Goal: Find specific page/section: Find specific page/section

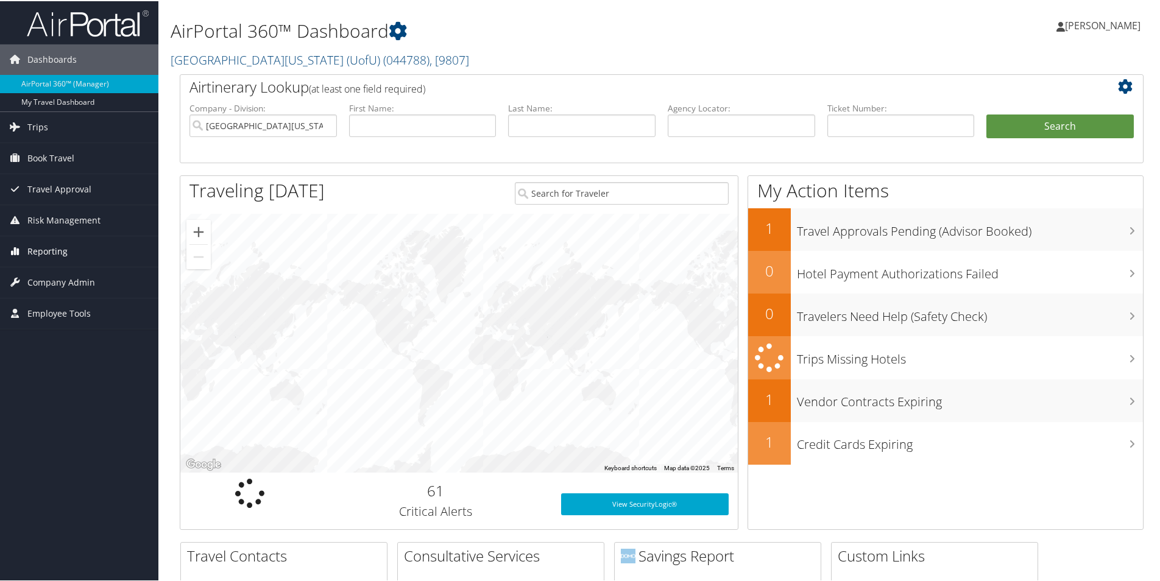
click at [55, 253] on span "Reporting" at bounding box center [47, 250] width 40 height 30
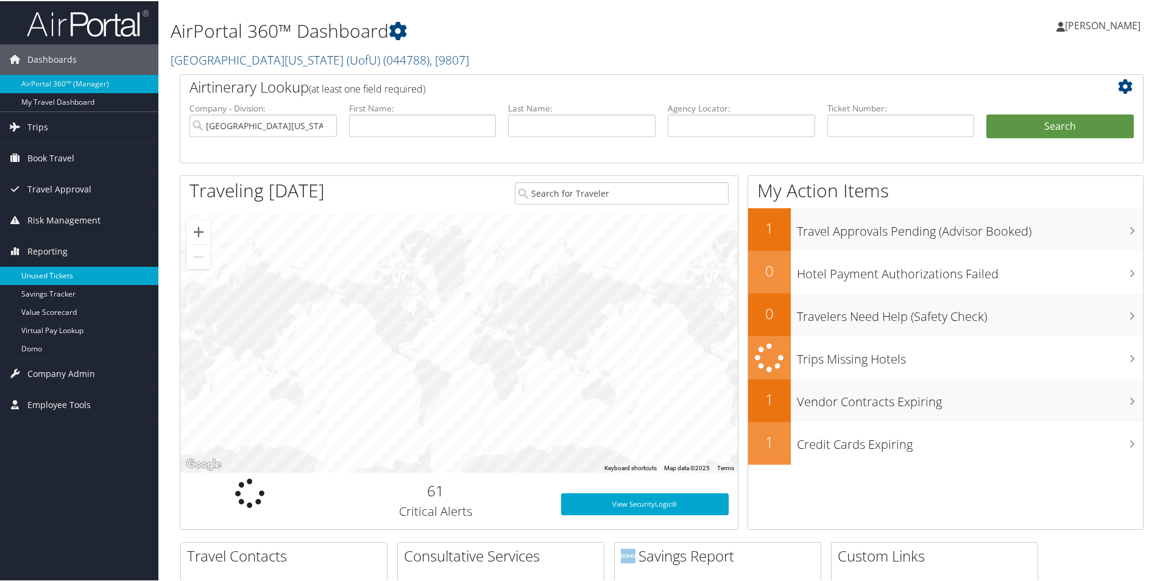
click at [60, 278] on link "Unused Tickets" at bounding box center [79, 275] width 158 height 18
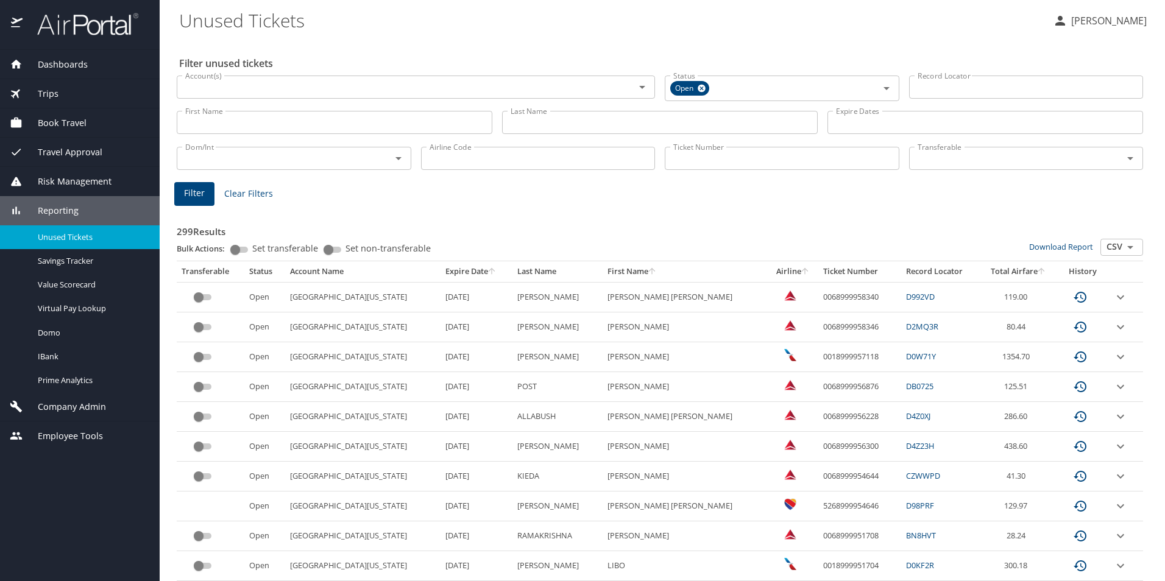
click at [441, 269] on th "Expire Date" at bounding box center [477, 271] width 72 height 21
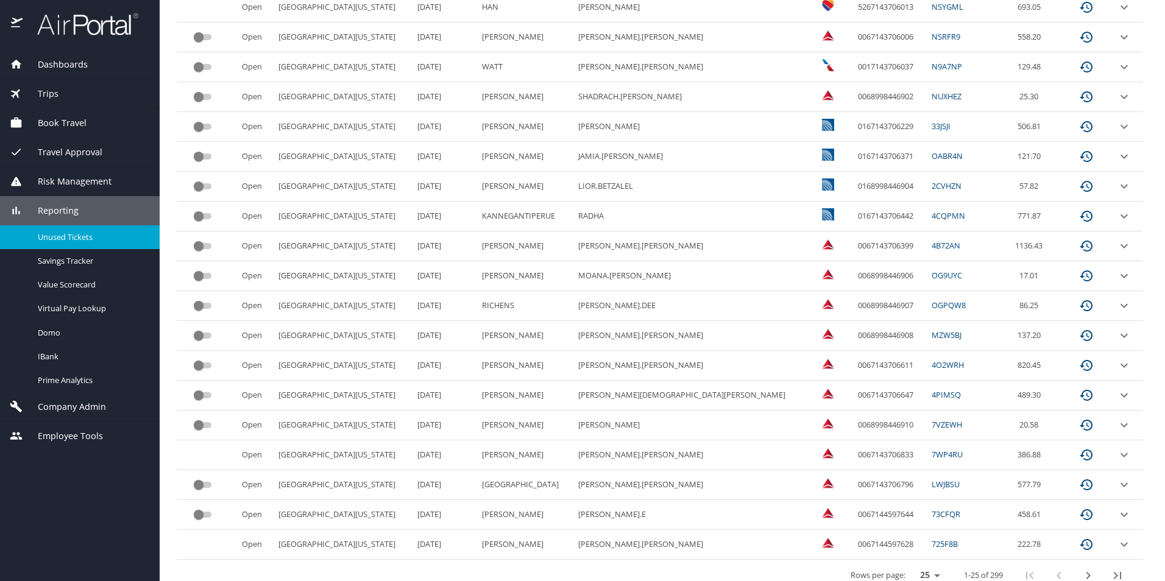
scroll to position [485, 0]
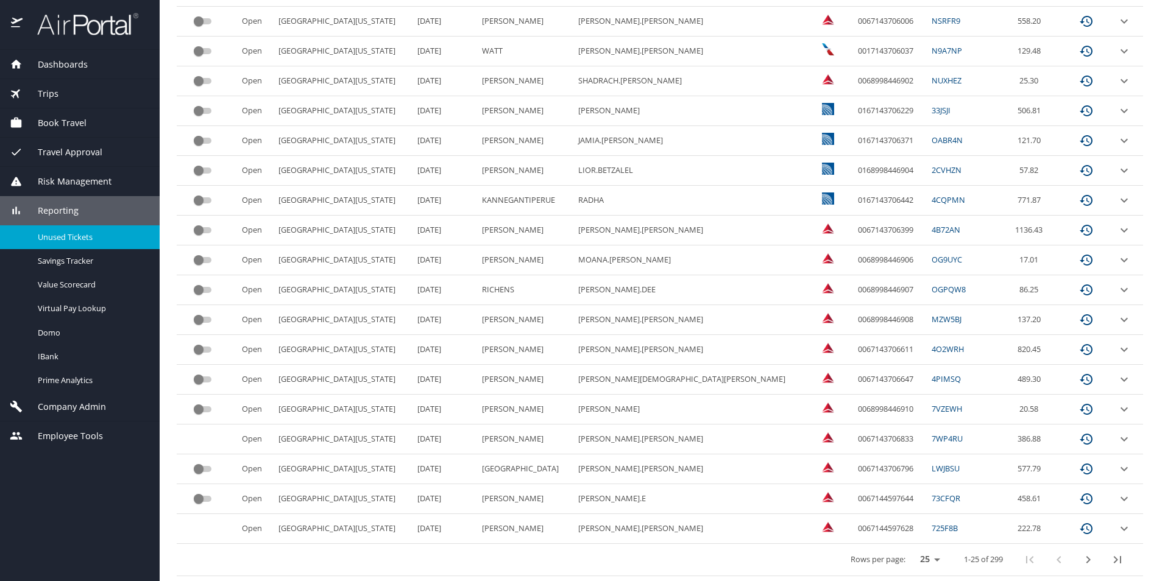
click at [1082, 562] on icon "next page" at bounding box center [1088, 560] width 15 height 15
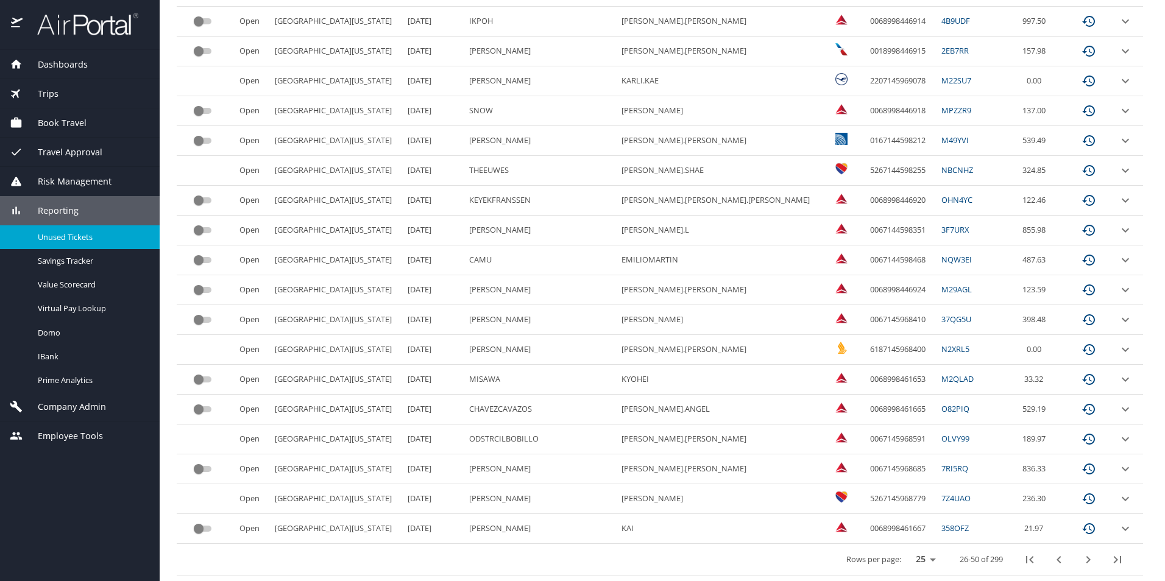
click at [1052, 559] on icon "previous page" at bounding box center [1059, 560] width 15 height 15
